Goal: Information Seeking & Learning: Compare options

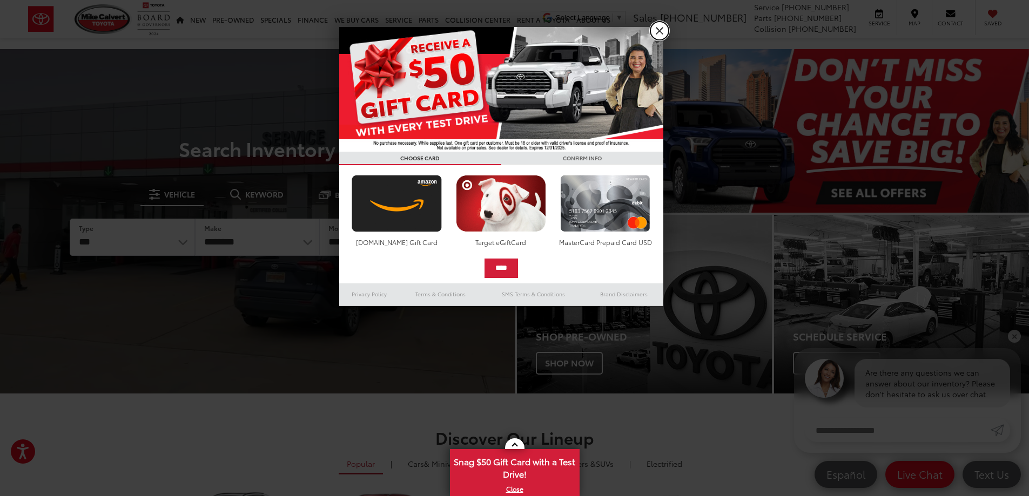
click at [661, 32] on link "X" at bounding box center [659, 31] width 18 height 18
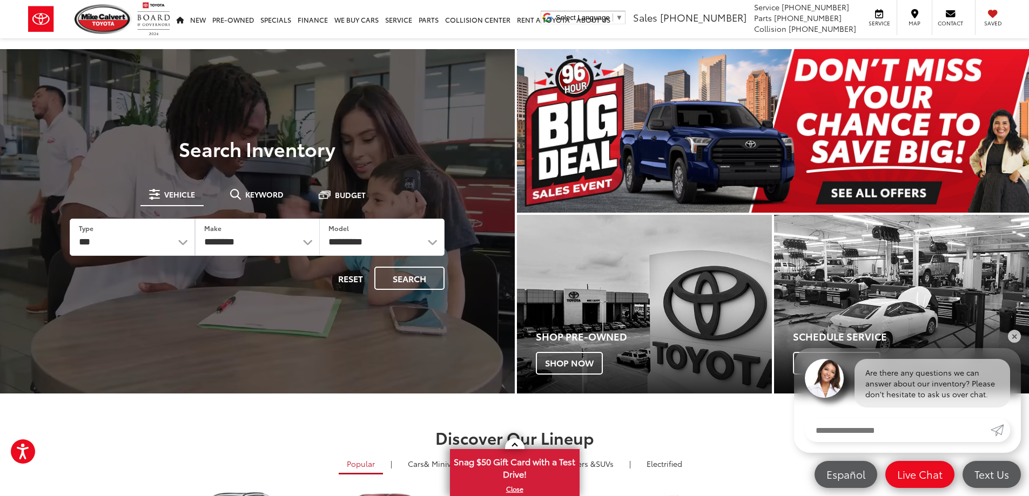
click at [849, 188] on img "carousel slide number 1 of 1" at bounding box center [773, 131] width 512 height 164
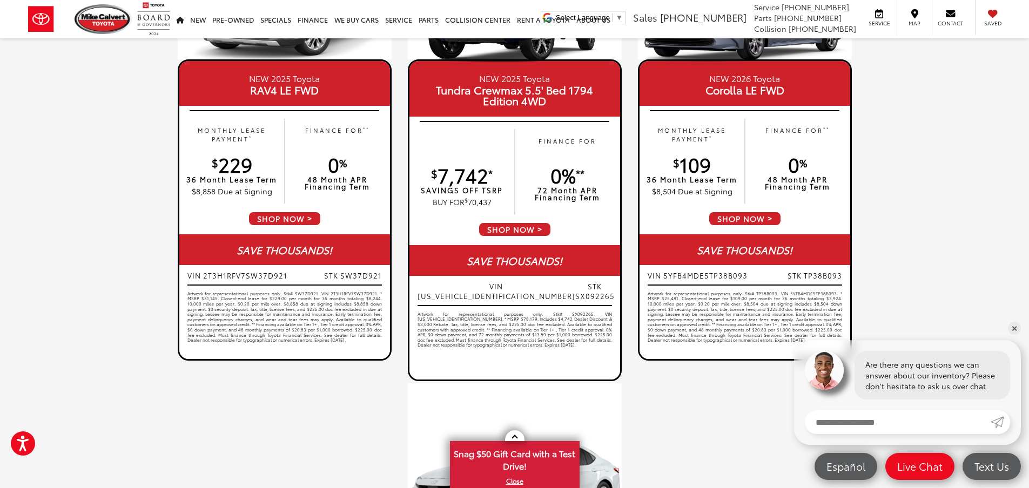
scroll to position [594, 0]
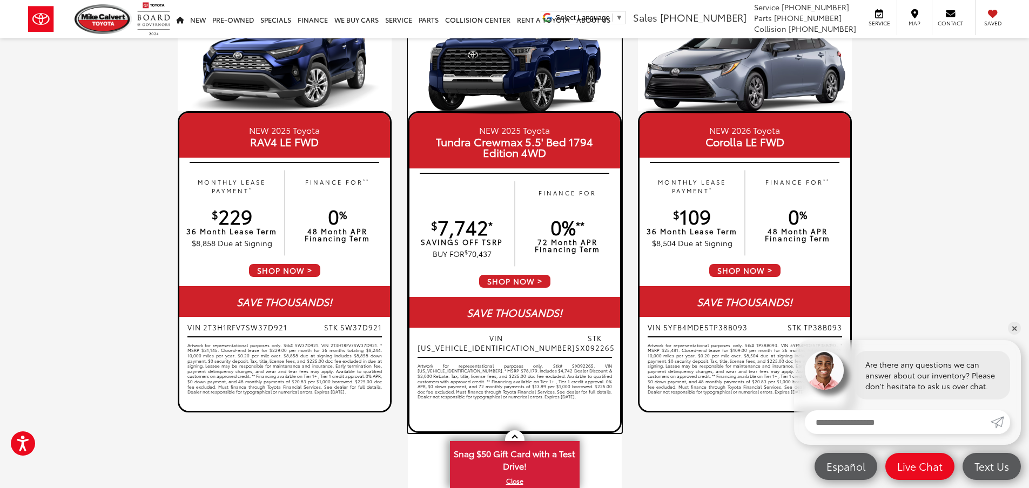
click at [531, 278] on span "SHOP NOW" at bounding box center [514, 281] width 73 height 15
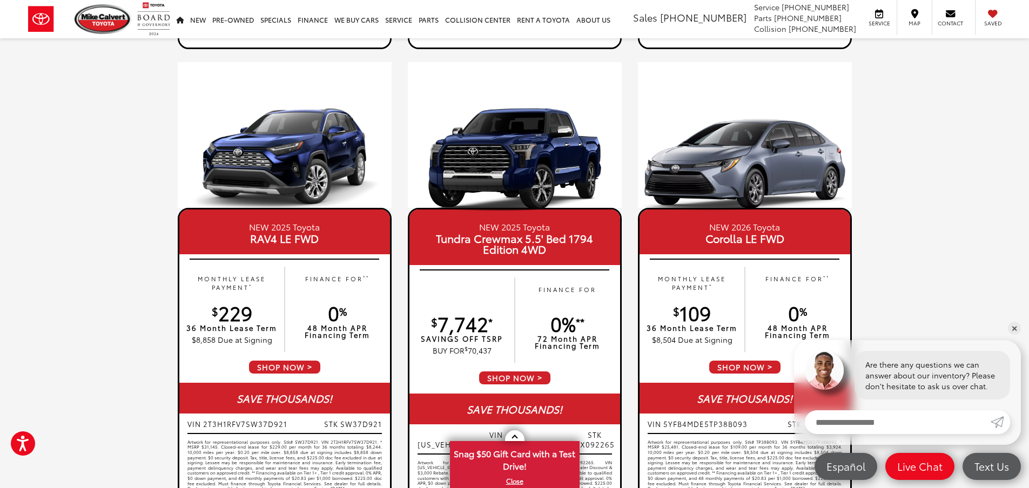
scroll to position [486, 0]
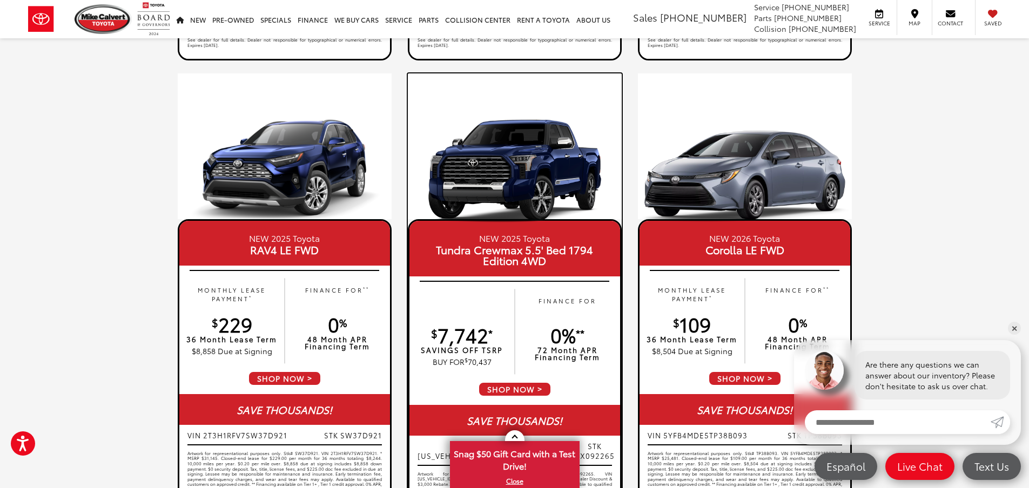
click at [501, 244] on span "Tundra Crewmax 5.5' Bed 1794 Edition 4WD" at bounding box center [514, 255] width 194 height 22
click at [504, 169] on img at bounding box center [515, 172] width 214 height 107
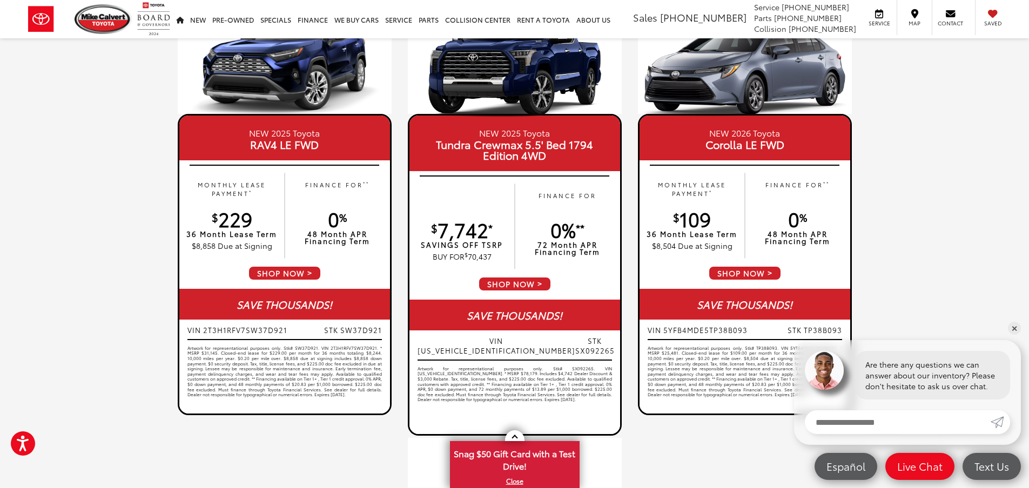
scroll to position [594, 0]
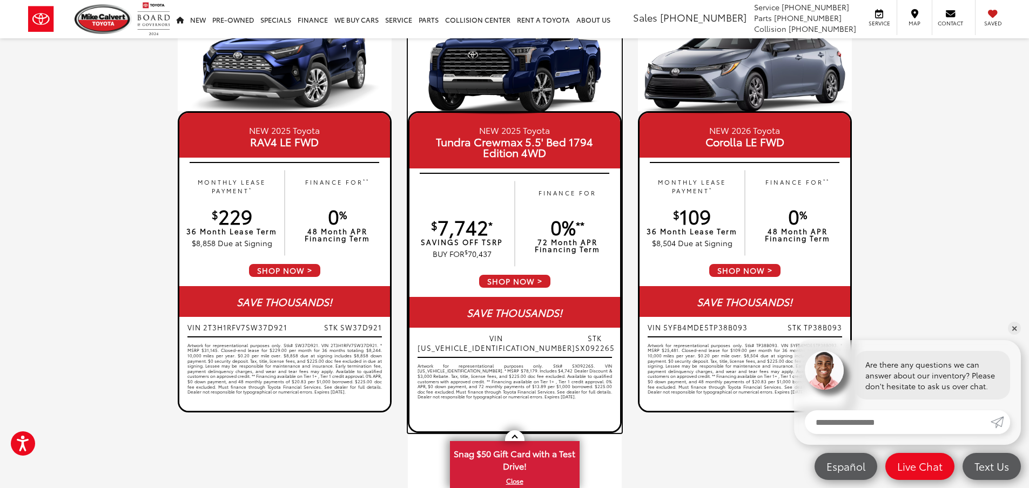
click at [530, 280] on span "SHOP NOW" at bounding box center [514, 281] width 73 height 15
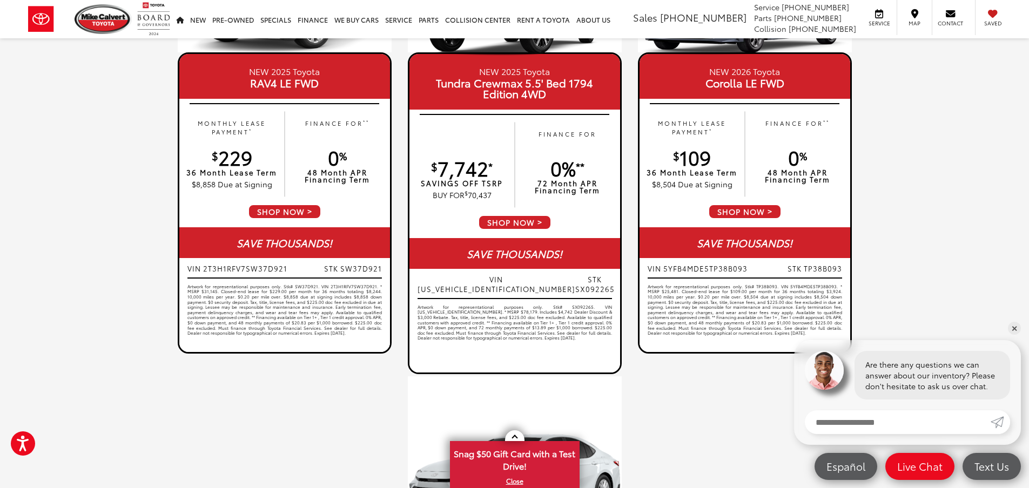
scroll to position [648, 0]
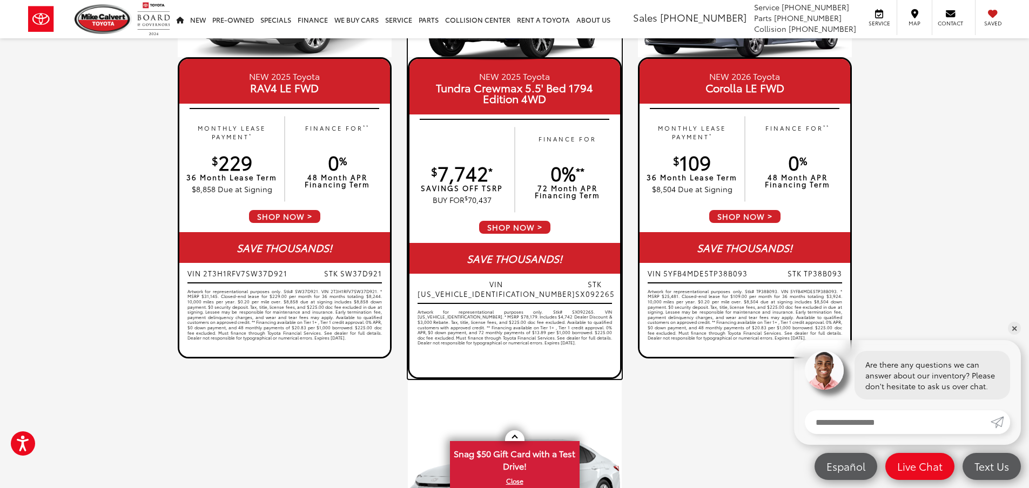
click at [506, 283] on span "VIN 5TFMC5DB5SX092265" at bounding box center [496, 288] width 158 height 19
drag, startPoint x: 522, startPoint y: 285, endPoint x: 573, endPoint y: 279, distance: 51.0
click at [575, 279] on span "STK SX092265" at bounding box center [594, 288] width 39 height 19
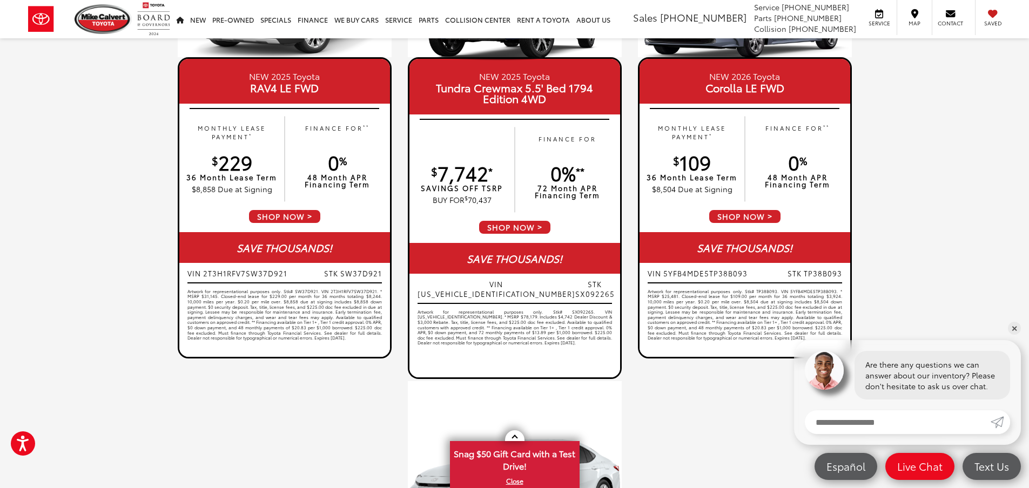
drag, startPoint x: 559, startPoint y: 288, endPoint x: 245, endPoint y: 395, distance: 331.9
click at [245, 395] on div "NEW 2026 Toyota Tundra Double Cab 6.5' Bed SR RWD MONTHLY LEASE PAYMENT * $ 399…" at bounding box center [515, 132] width 848 height 1409
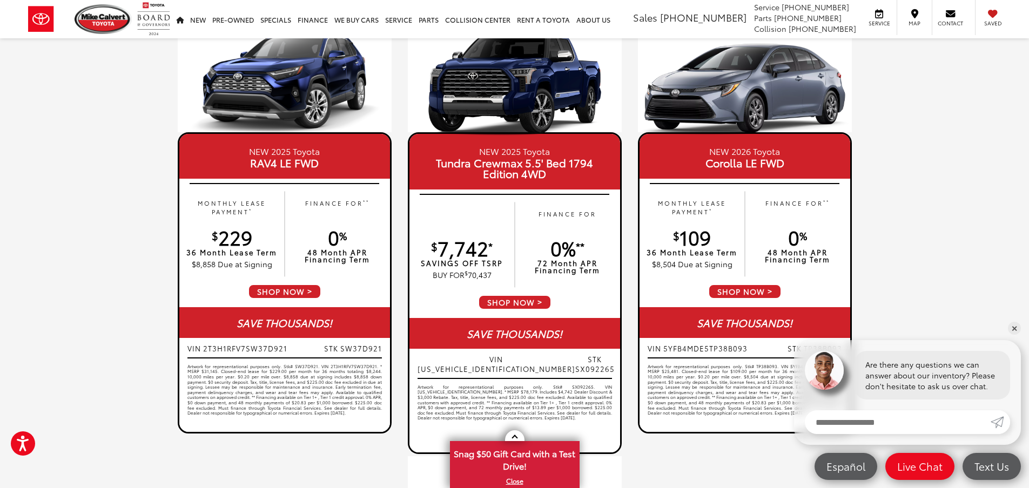
scroll to position [594, 0]
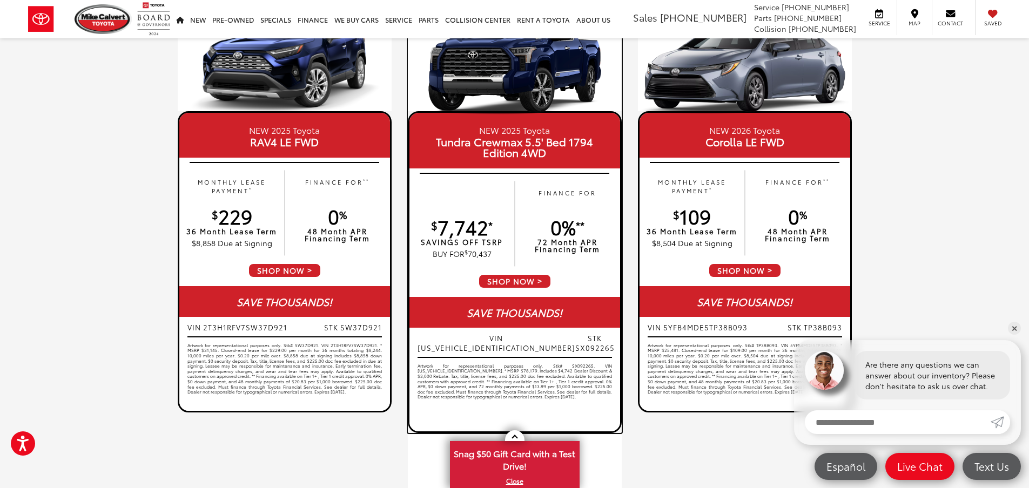
click at [575, 338] on span "STK SX092265" at bounding box center [594, 342] width 39 height 19
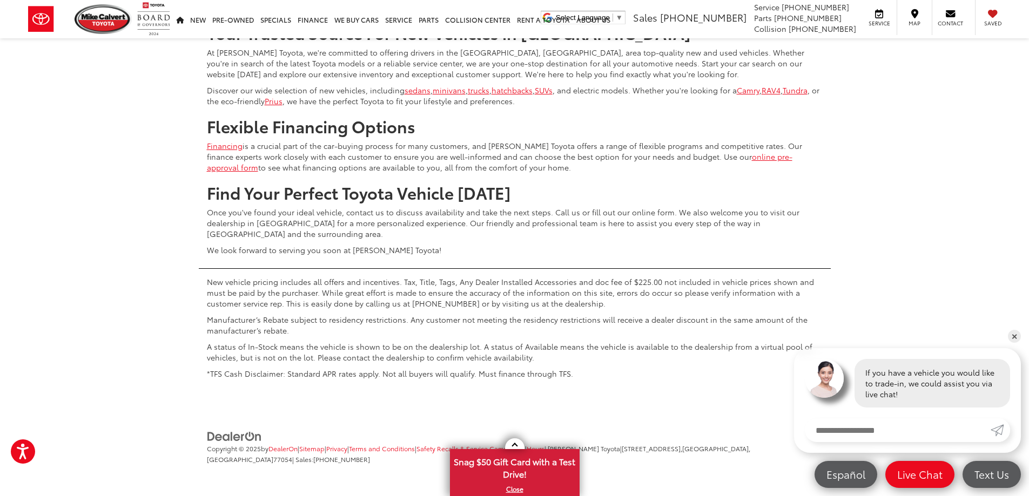
scroll to position [5669, 0]
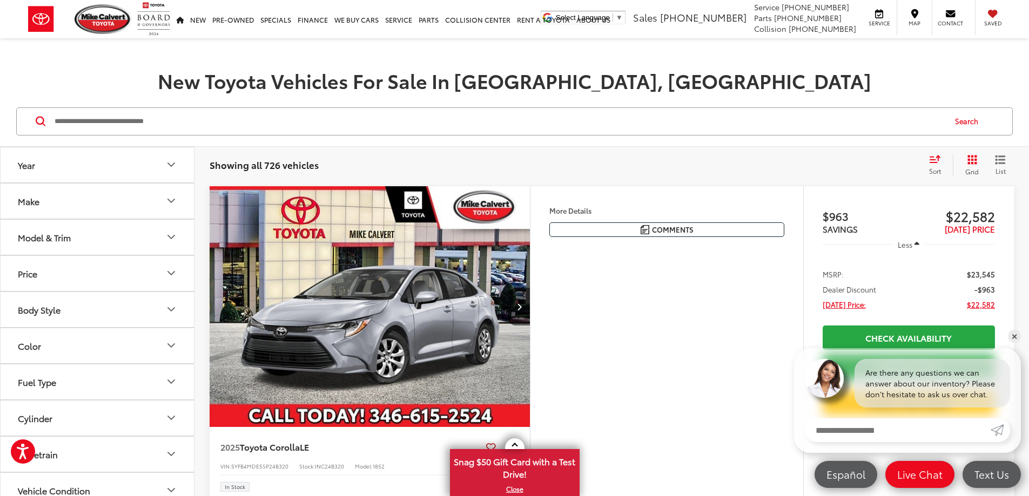
scroll to position [108, 0]
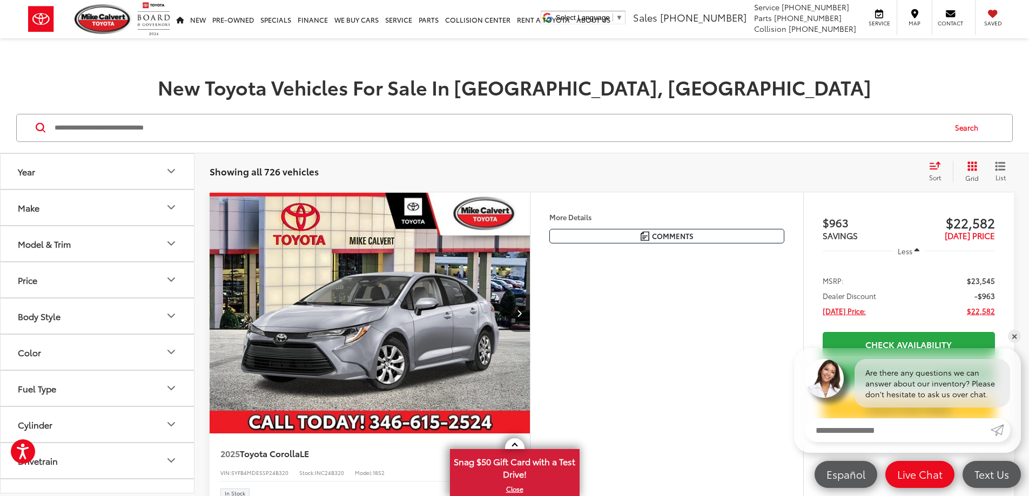
click at [166, 242] on icon "Model & Trim" at bounding box center [171, 243] width 13 height 13
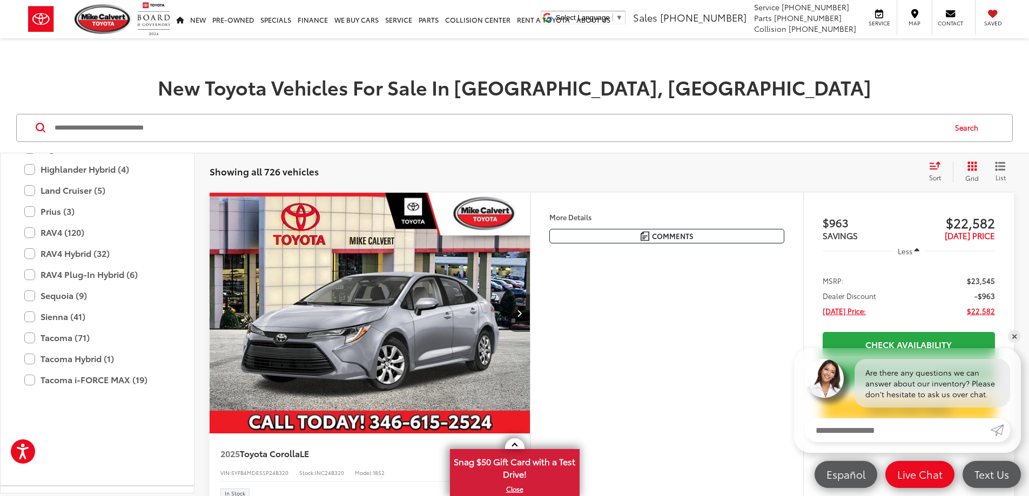
scroll to position [533, 0]
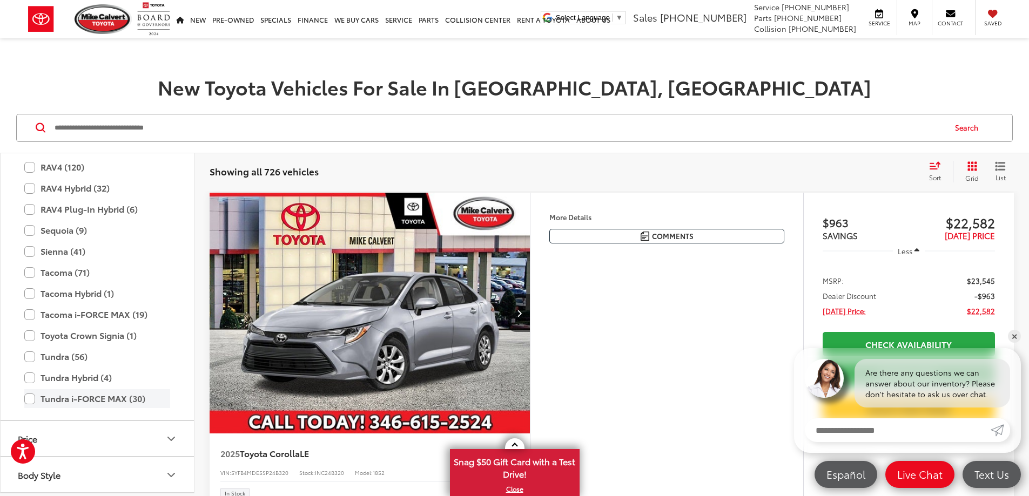
click at [28, 400] on label "Tundra i-FORCE MAX (30)" at bounding box center [97, 398] width 146 height 19
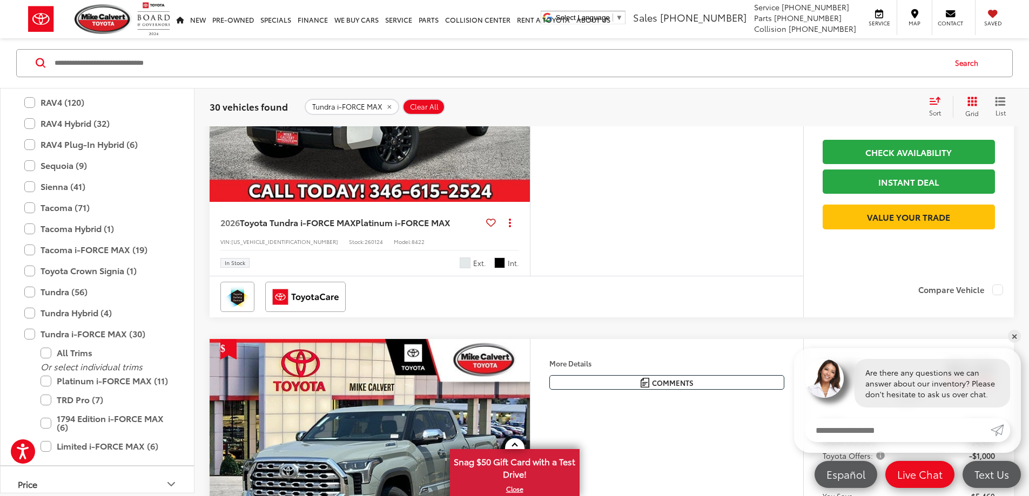
scroll to position [1512, 0]
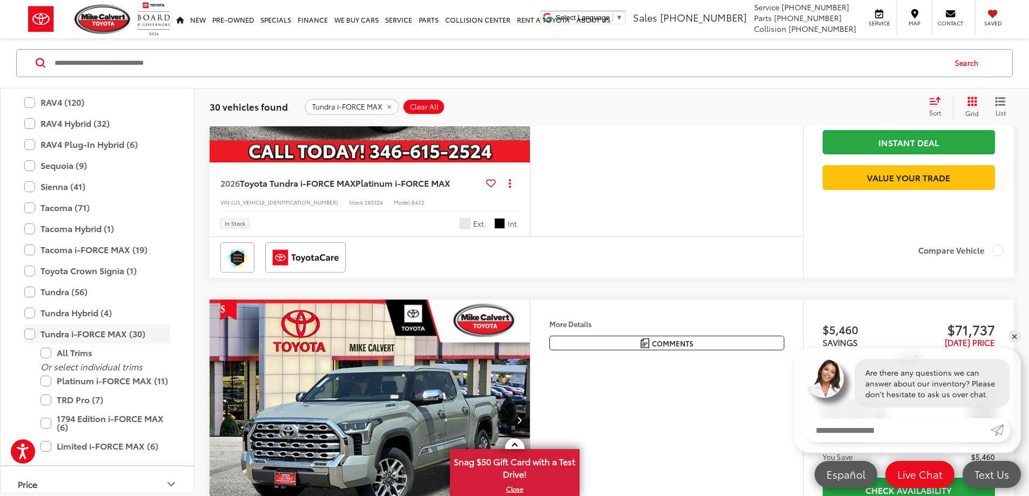
click at [32, 337] on label "Tundra i-FORCE MAX (30)" at bounding box center [97, 334] width 146 height 19
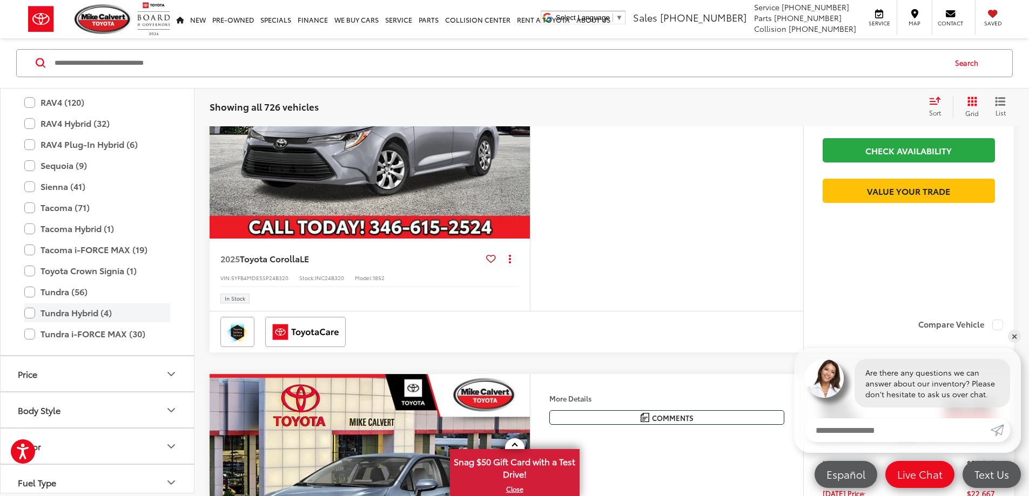
scroll to position [173, 0]
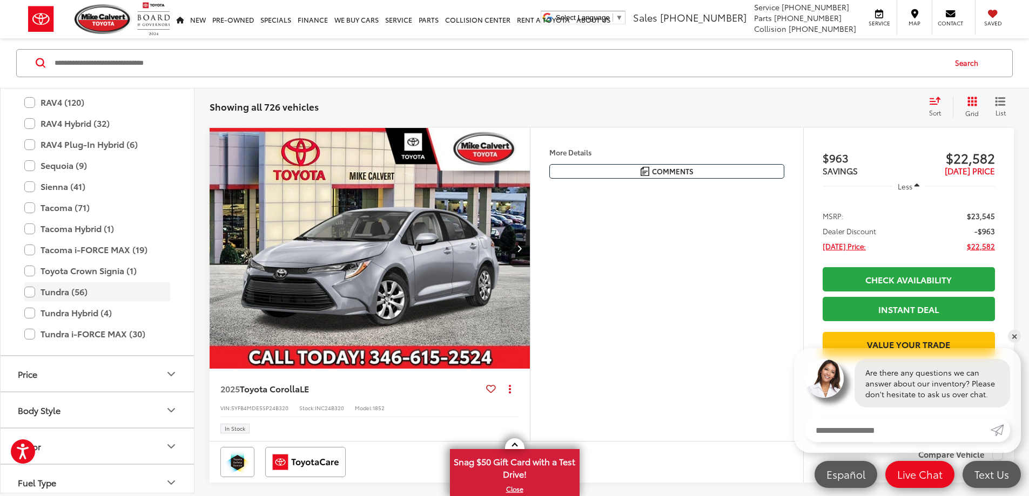
click at [32, 290] on label "Tundra (56)" at bounding box center [97, 292] width 146 height 19
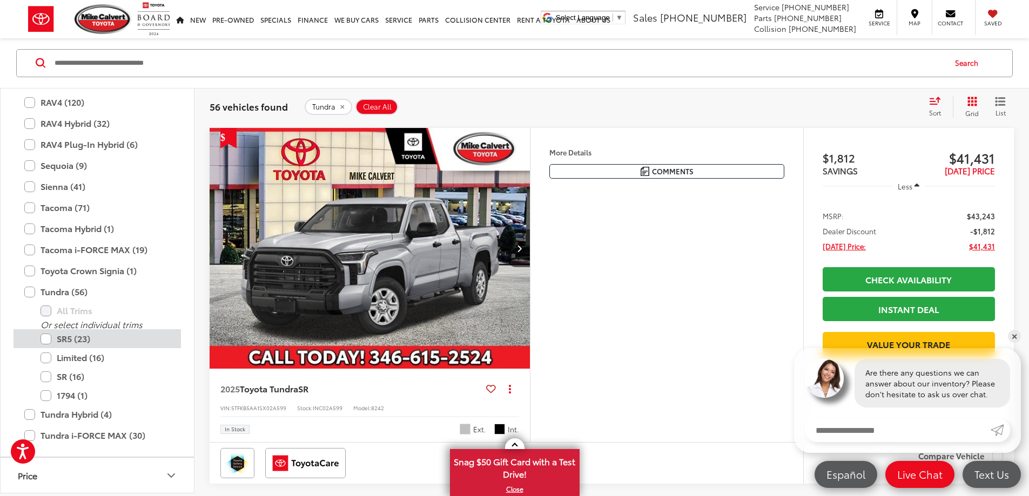
click at [46, 337] on label "SR5 (23)" at bounding box center [105, 339] width 130 height 19
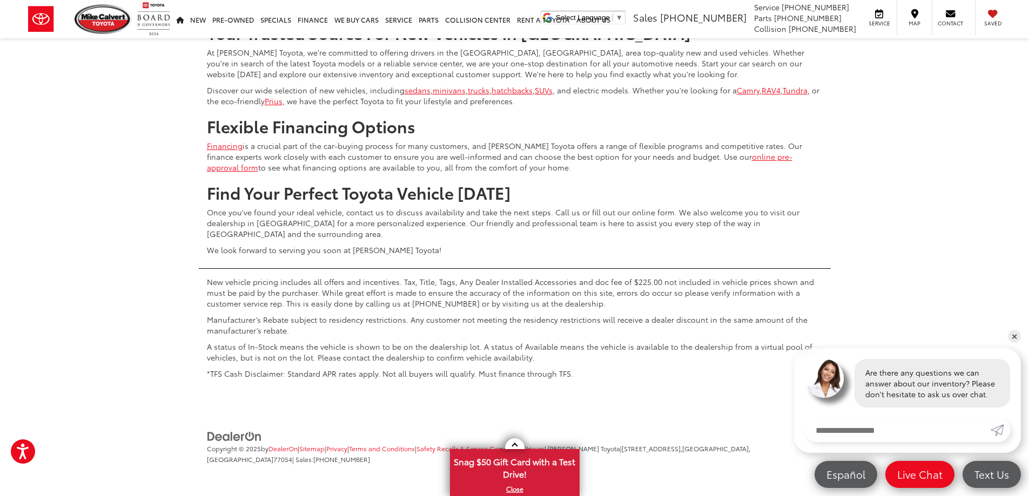
scroll to position [5086, 0]
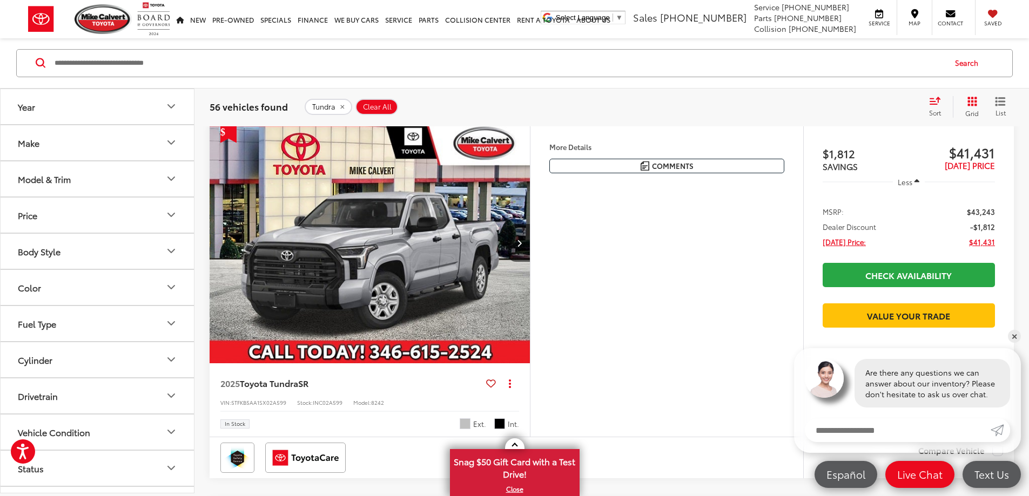
scroll to position [173, 0]
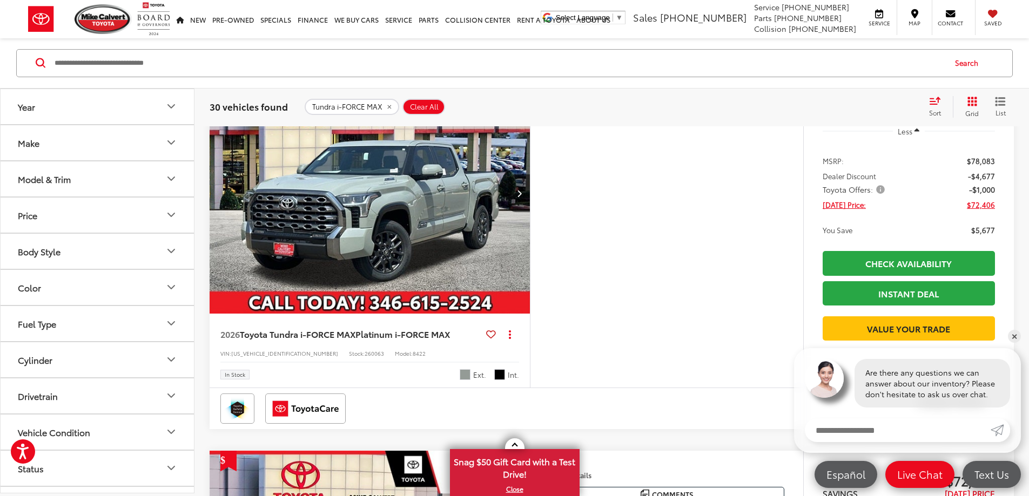
scroll to position [2548, 0]
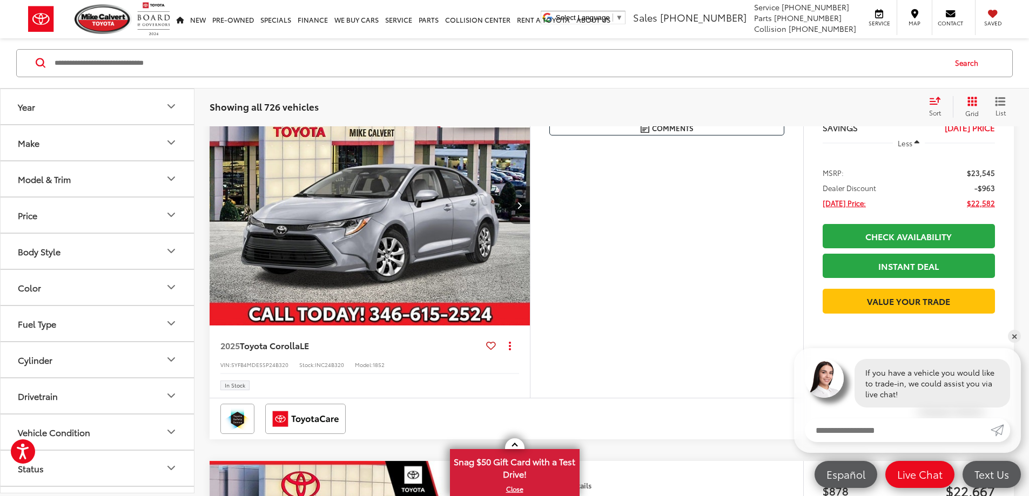
click at [168, 251] on icon "Body Style" at bounding box center [171, 251] width 13 height 13
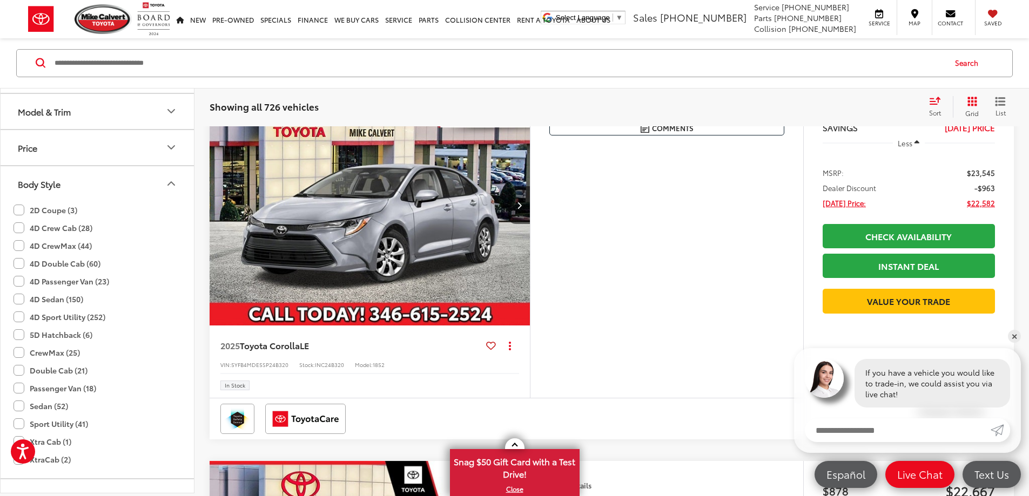
scroll to position [162, 0]
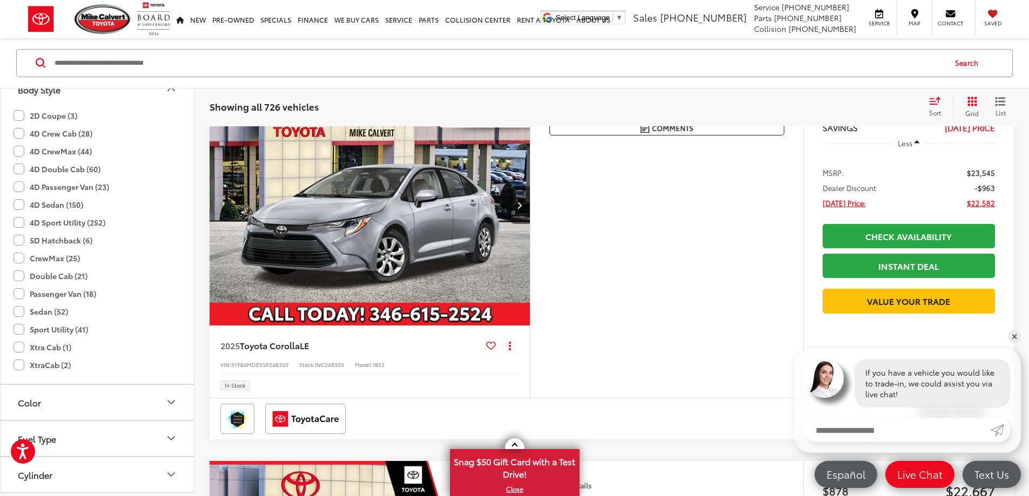
click at [17, 147] on label "4D CrewMax (44)" at bounding box center [52, 152] width 78 height 18
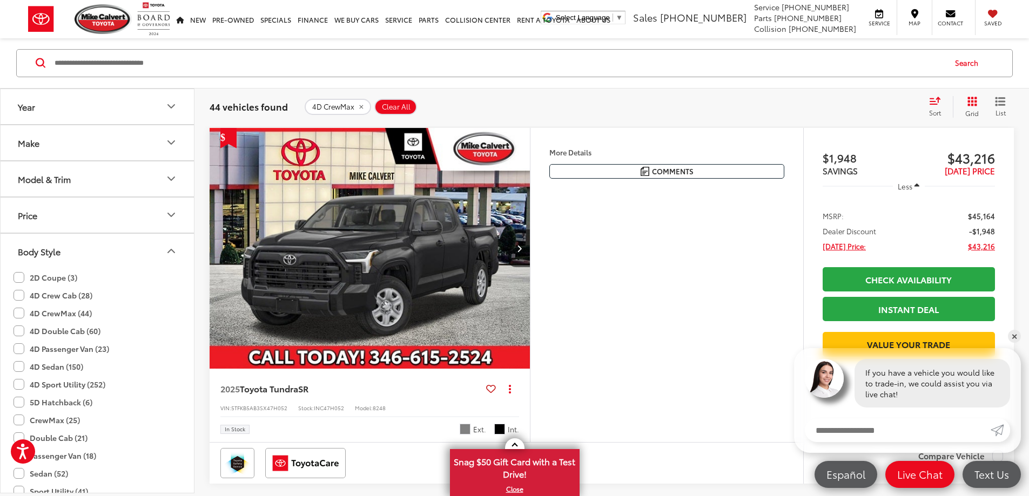
click at [172, 100] on icon "Year" at bounding box center [171, 106] width 13 height 13
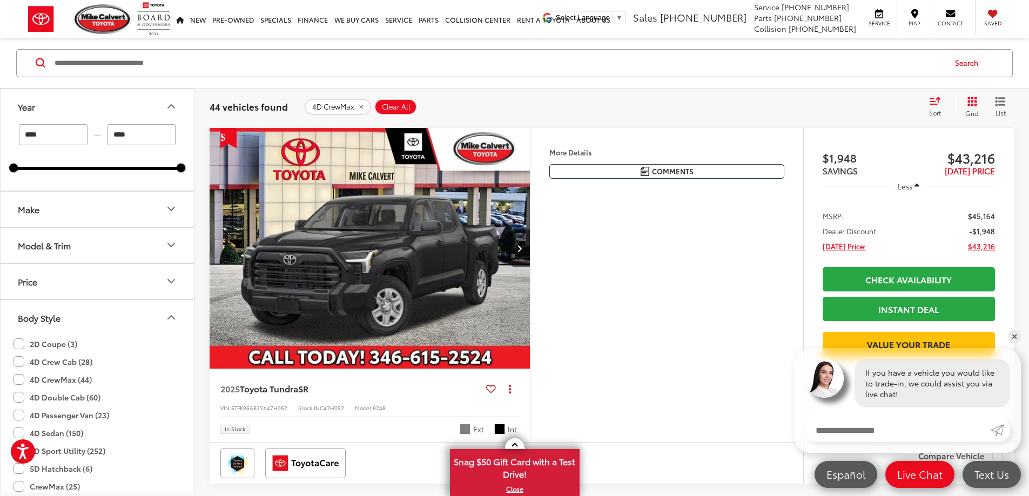
click at [165, 213] on icon "Make" at bounding box center [171, 209] width 13 height 13
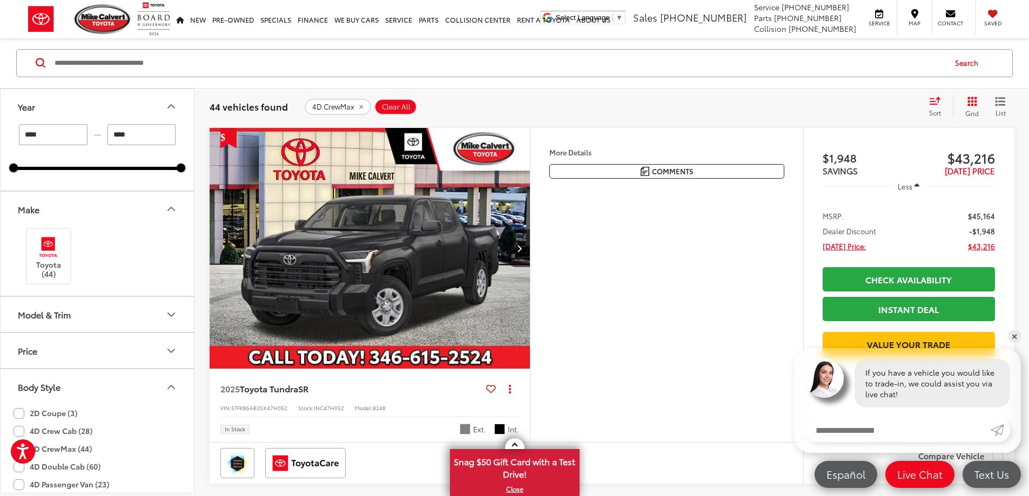
click at [175, 314] on icon "Model & Trim" at bounding box center [171, 314] width 13 height 13
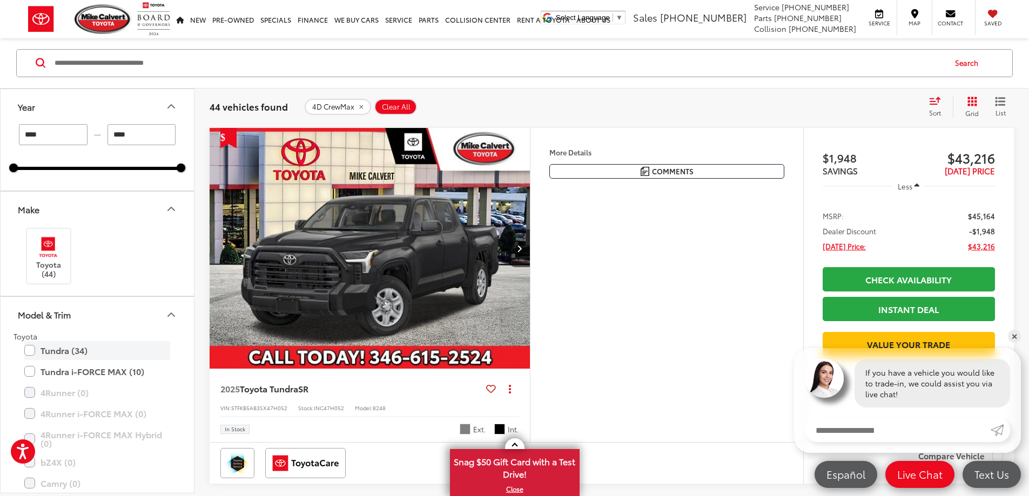
click at [32, 353] on label "Tundra (34)" at bounding box center [97, 350] width 146 height 19
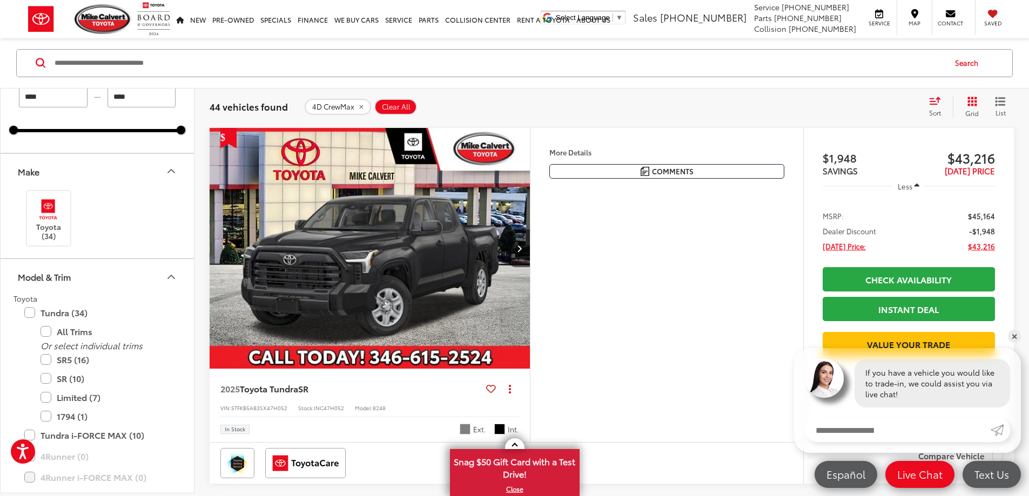
scroll to position [108, 0]
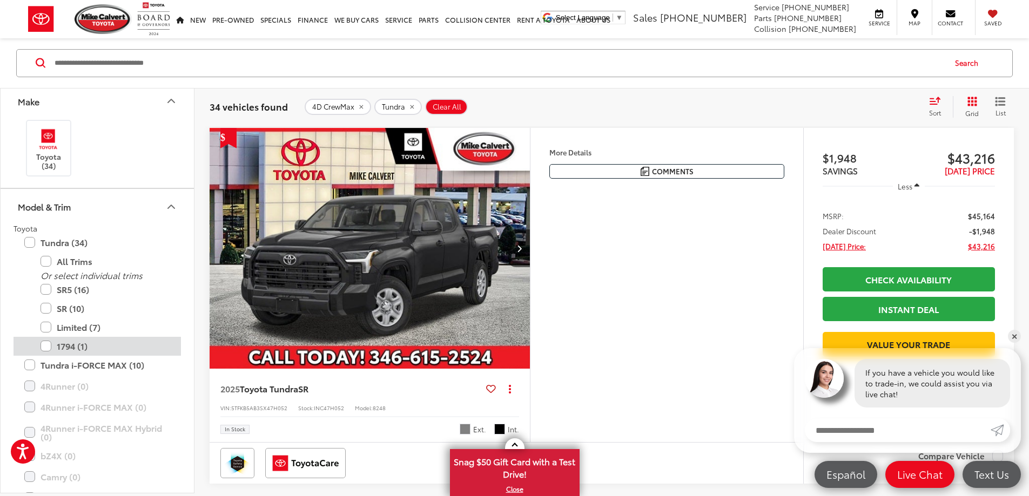
click at [140, 345] on label "1794 (1)" at bounding box center [105, 346] width 130 height 19
type input "****"
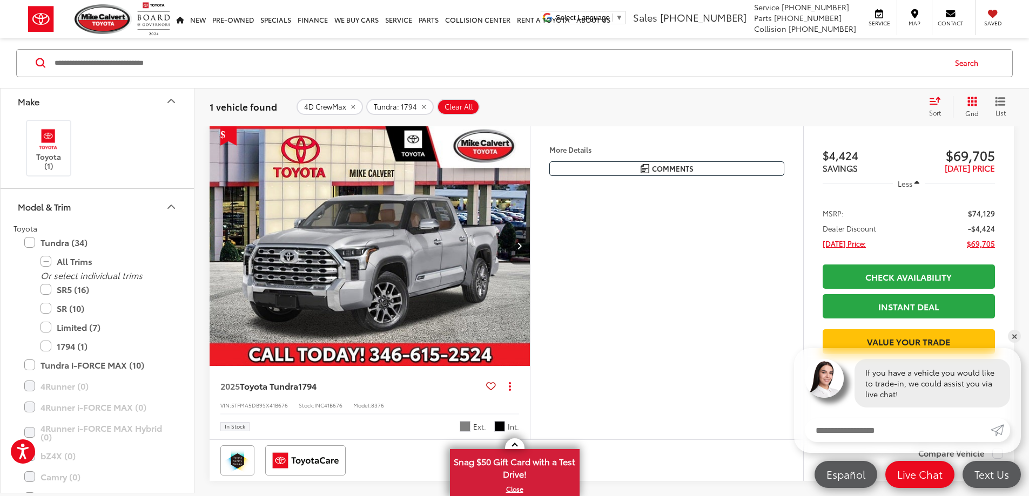
scroll to position [173, 0]
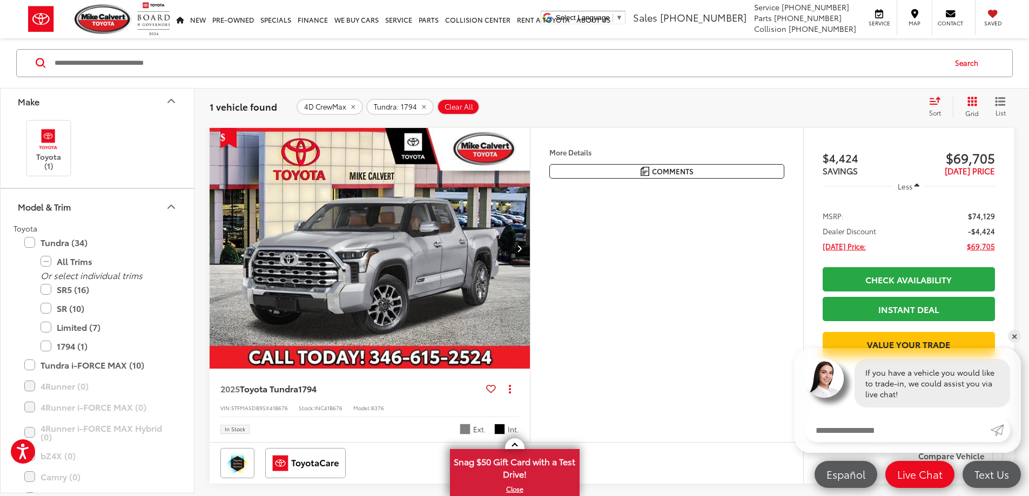
click at [470, 213] on img "2025 Toyota Tundra 1794 0" at bounding box center [370, 248] width 322 height 241
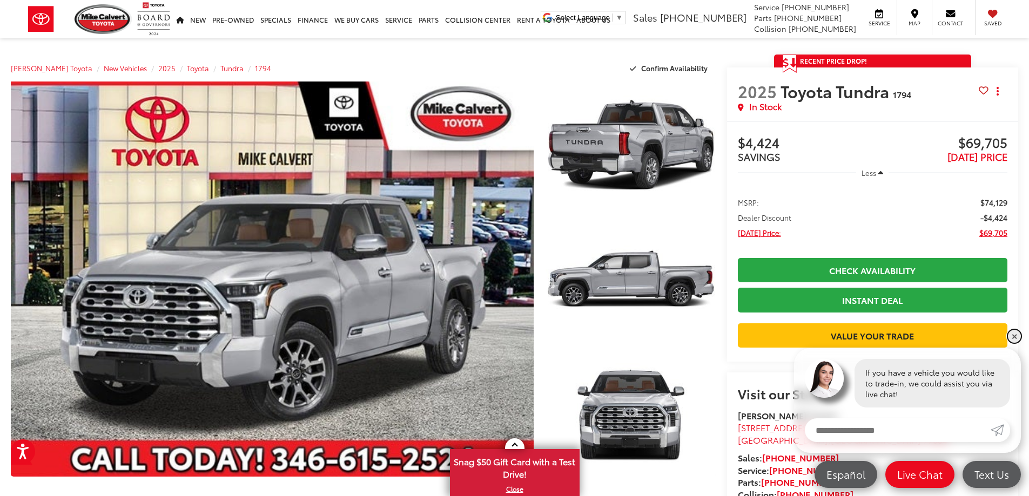
click at [1014, 334] on link "✕" at bounding box center [1014, 336] width 13 height 13
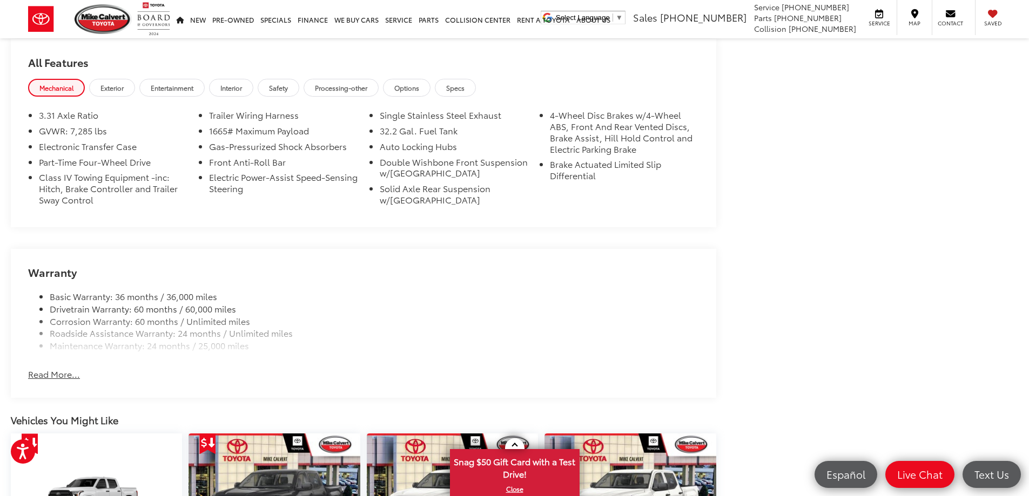
scroll to position [902, 0]
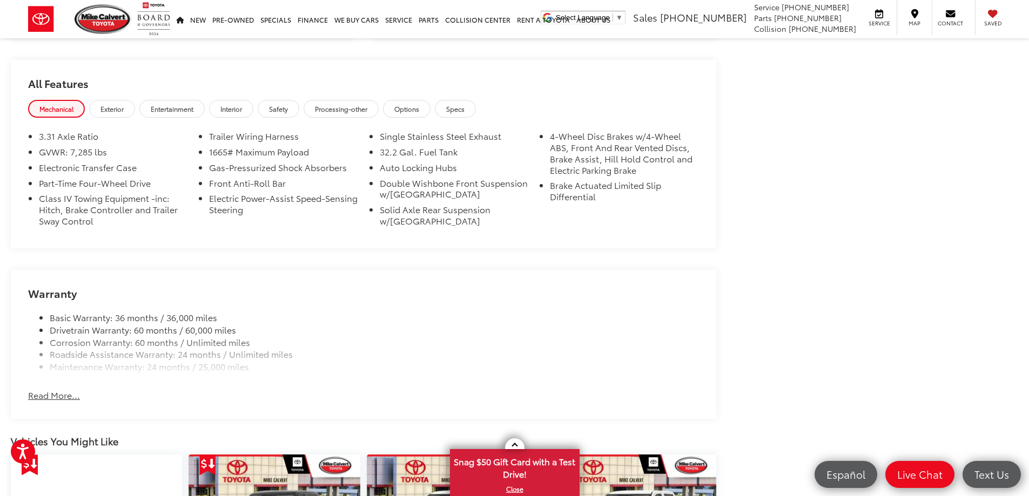
click at [32, 396] on button "Read More..." at bounding box center [54, 395] width 52 height 12
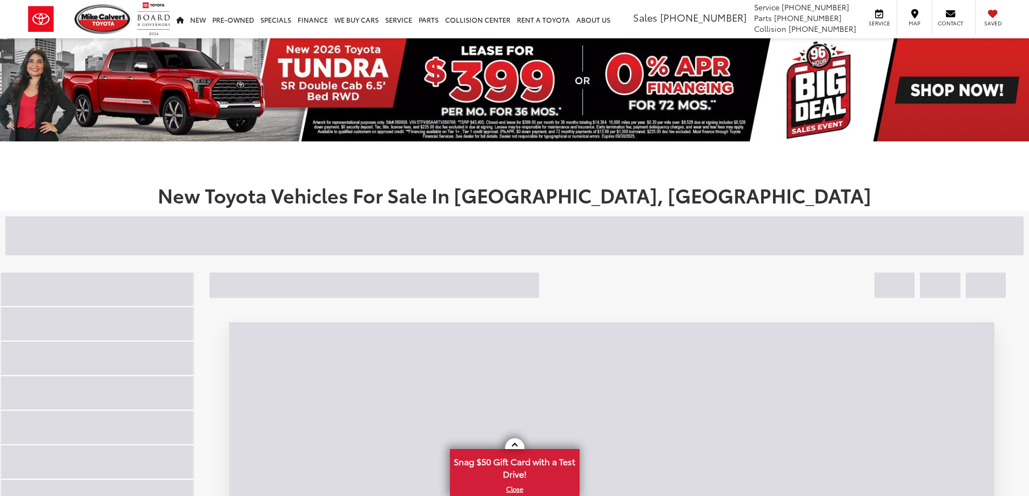
scroll to position [173, 0]
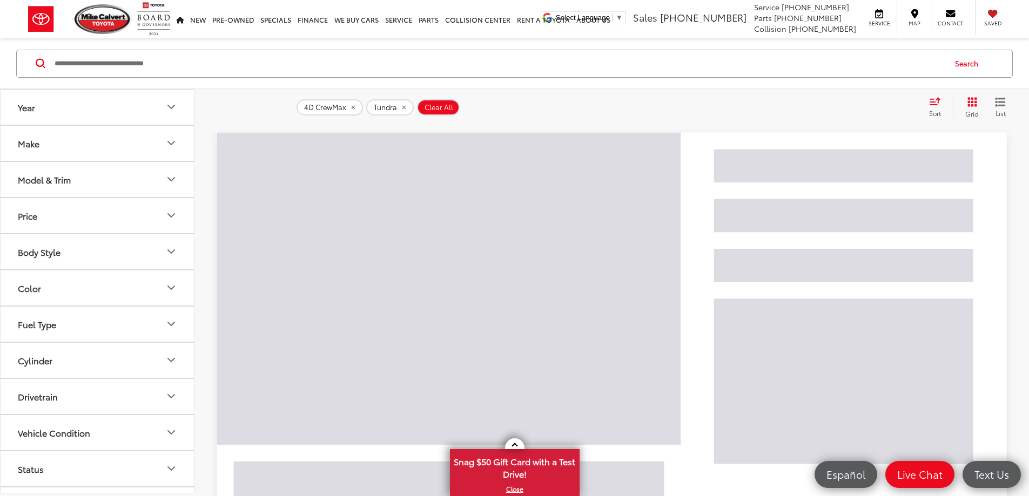
scroll to position [173, 0]
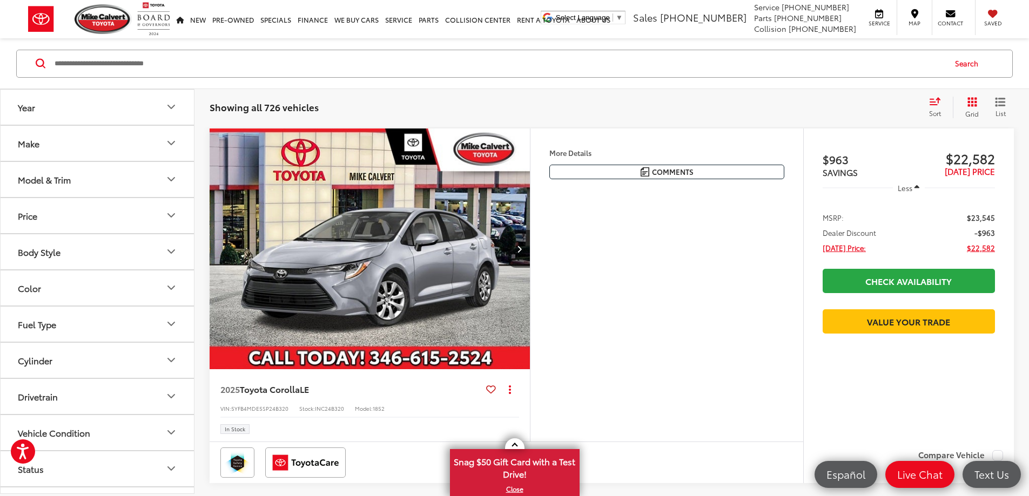
scroll to position [173, 0]
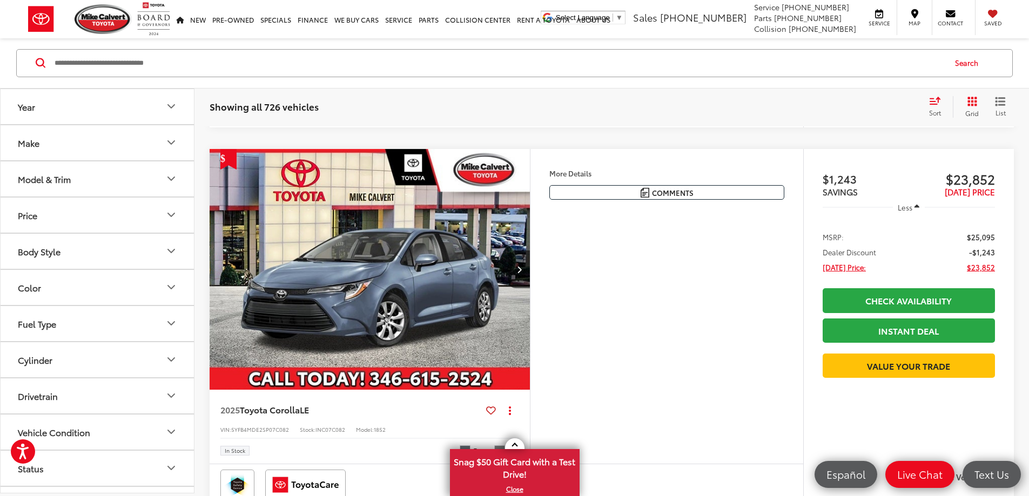
scroll to position [3726, 0]
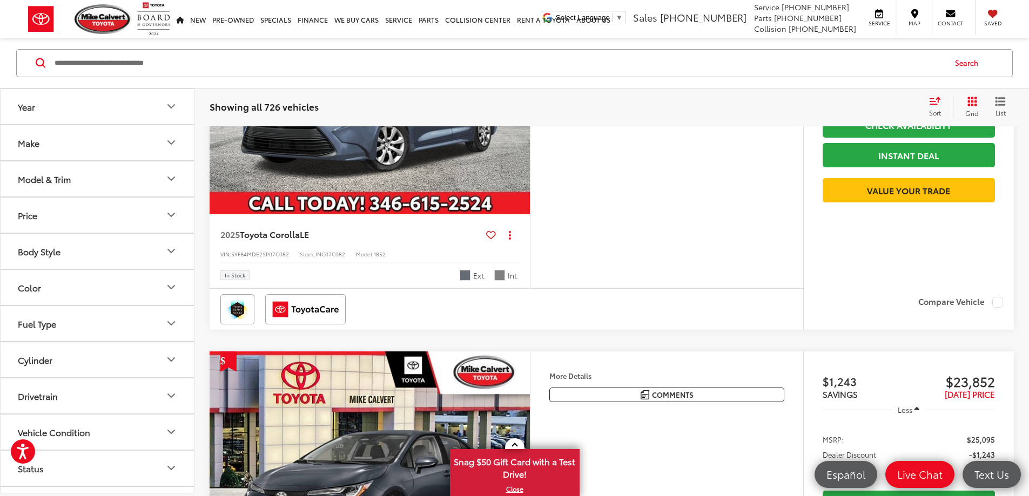
click at [938, 104] on icon "Select sort value" at bounding box center [935, 101] width 12 height 8
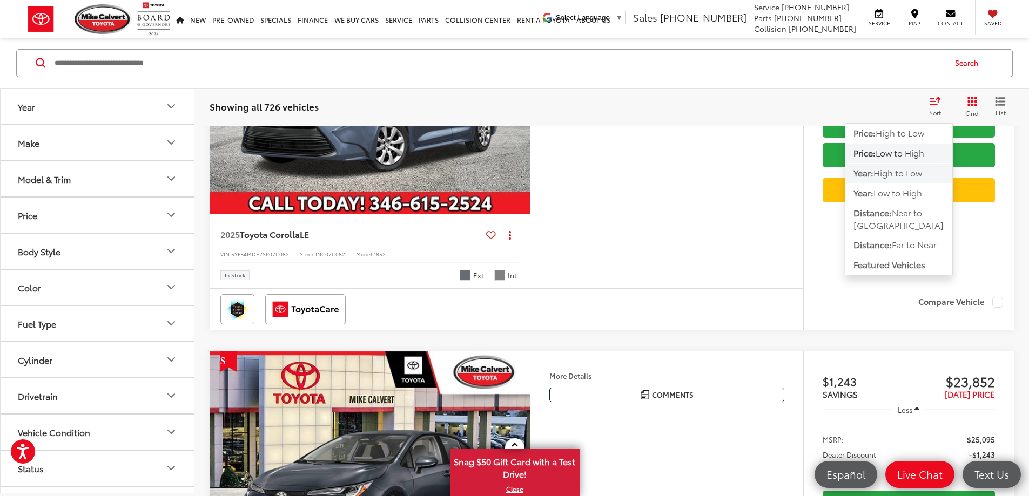
click at [922, 174] on span "High to Low" at bounding box center [897, 173] width 49 height 12
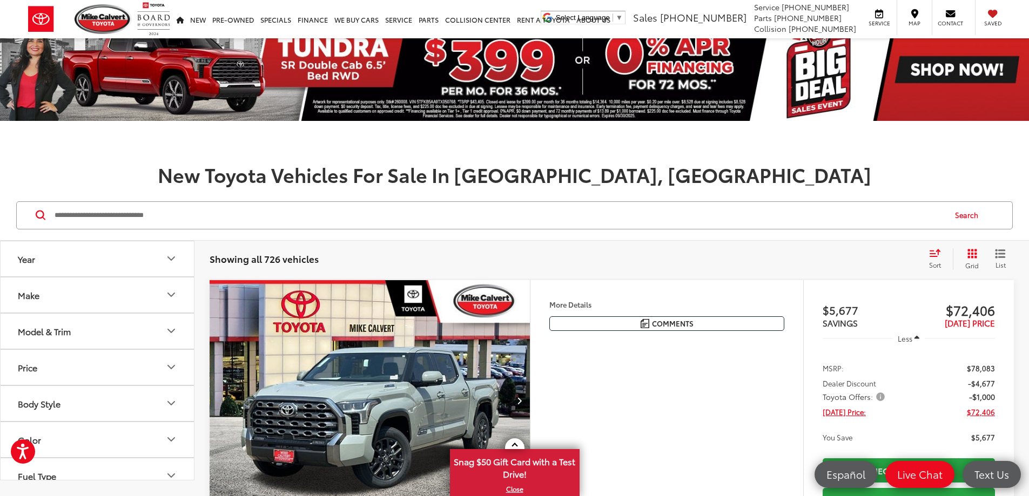
scroll to position [1, 0]
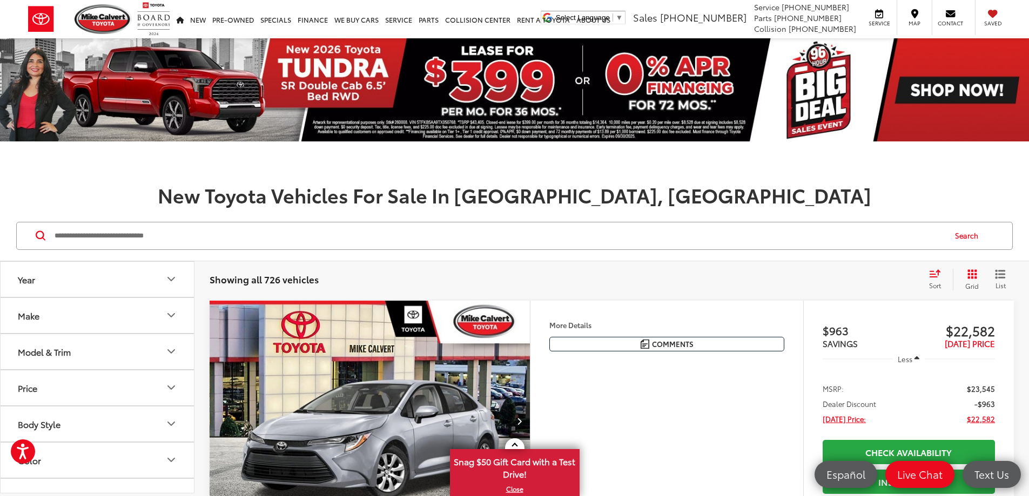
scroll to position [54, 0]
click at [171, 313] on button "Model & Trim" at bounding box center [98, 297] width 194 height 35
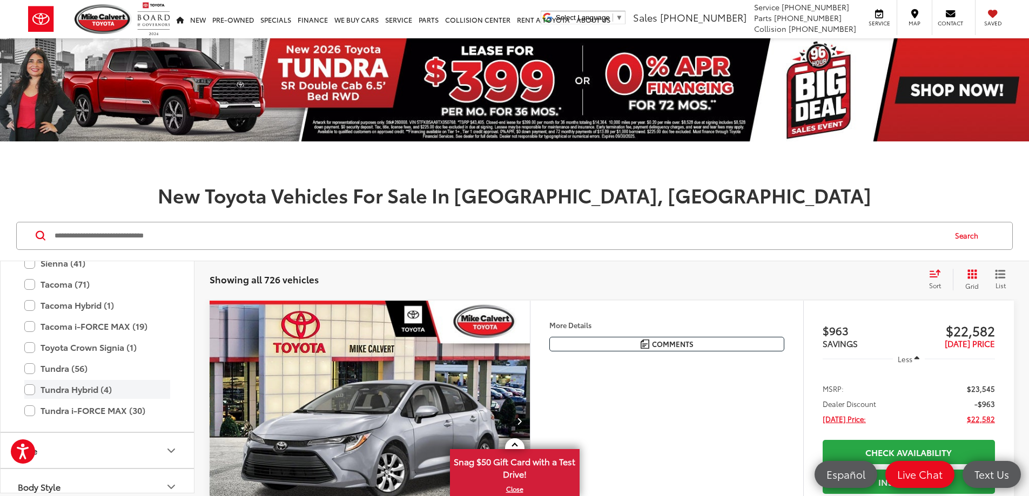
scroll to position [695, 0]
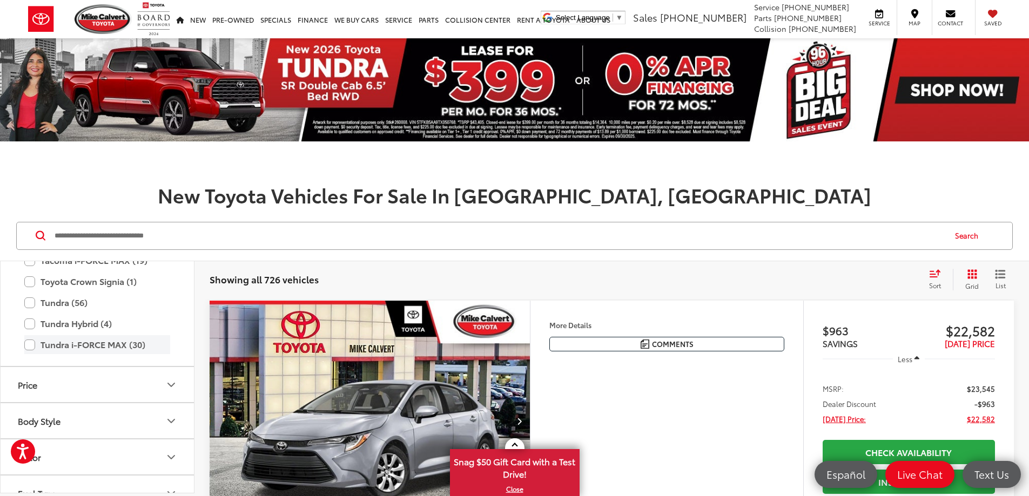
click at [30, 346] on label "Tundra i-FORCE MAX (30)" at bounding box center [97, 344] width 146 height 19
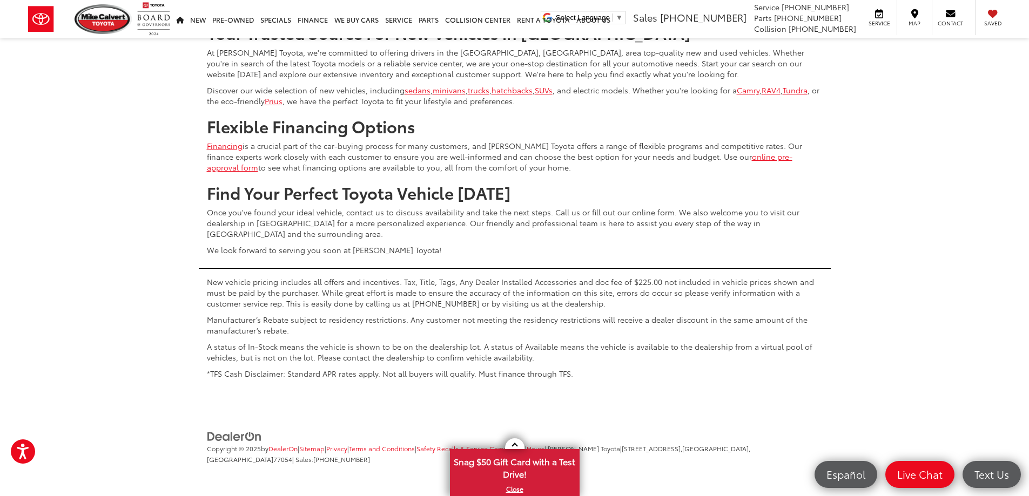
scroll to position [5345, 0]
